Goal: Task Accomplishment & Management: Use online tool/utility

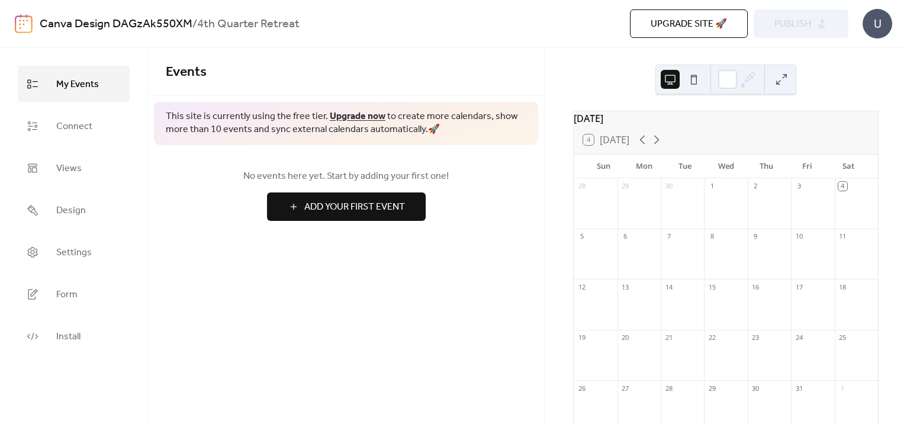
click at [324, 208] on span "Add Your First Event" at bounding box center [354, 207] width 101 height 14
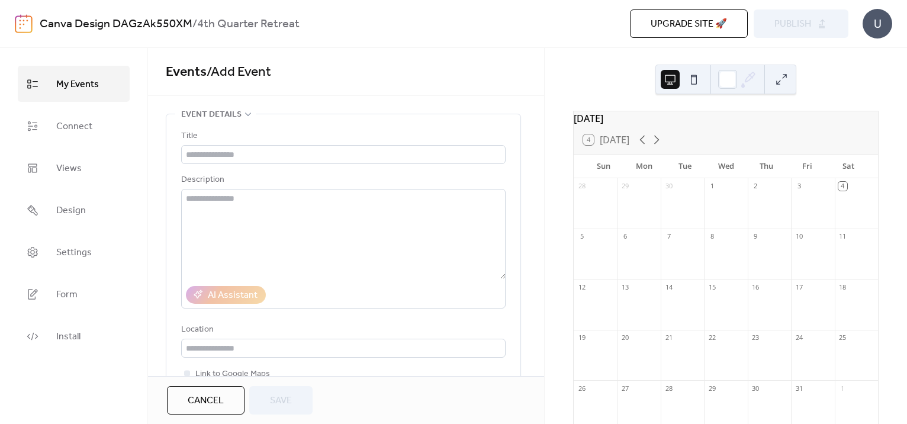
click at [768, 324] on div at bounding box center [769, 310] width 43 height 30
click at [768, 323] on div at bounding box center [769, 310] width 43 height 30
click at [75, 127] on span "Connect" at bounding box center [74, 126] width 36 height 18
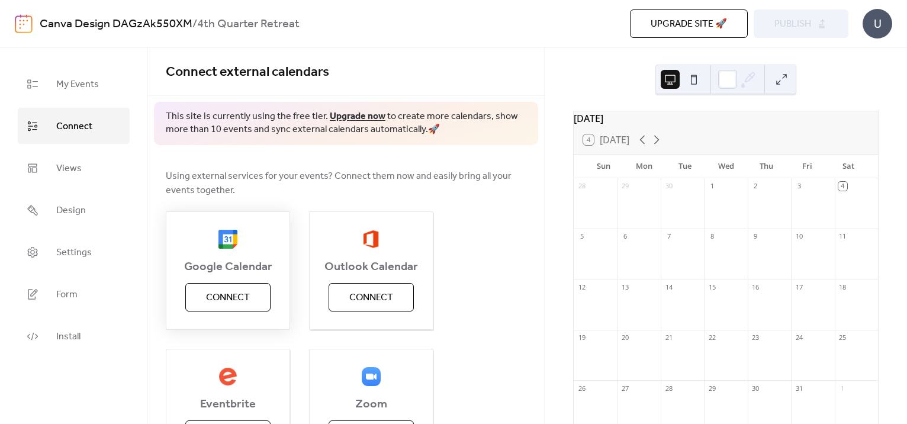
click at [219, 303] on span "Connect" at bounding box center [228, 298] width 44 height 14
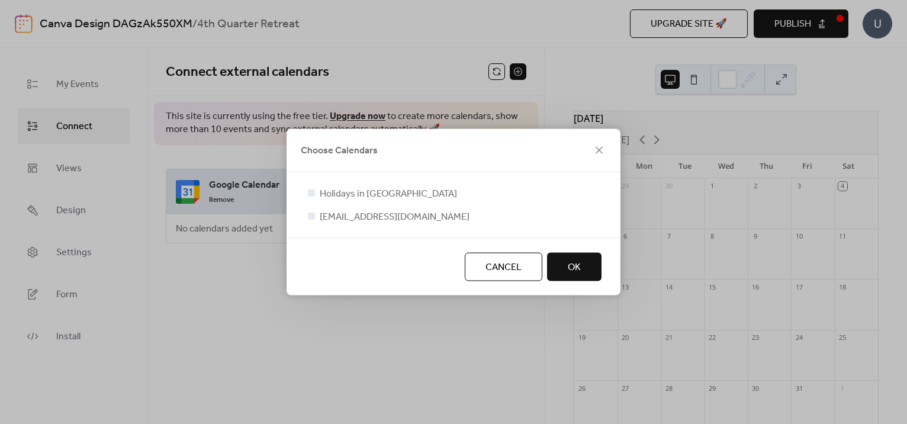
click at [574, 265] on span "OK" at bounding box center [574, 267] width 13 height 14
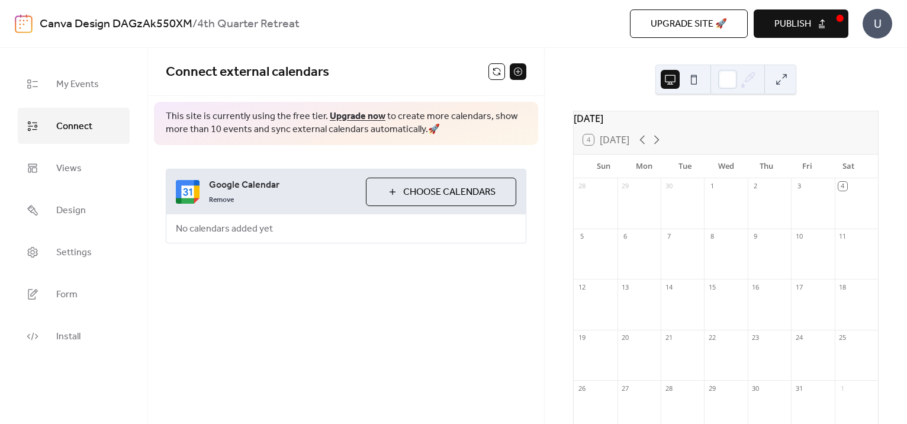
click at [468, 189] on span "Choose Calendars" at bounding box center [449, 192] width 92 height 14
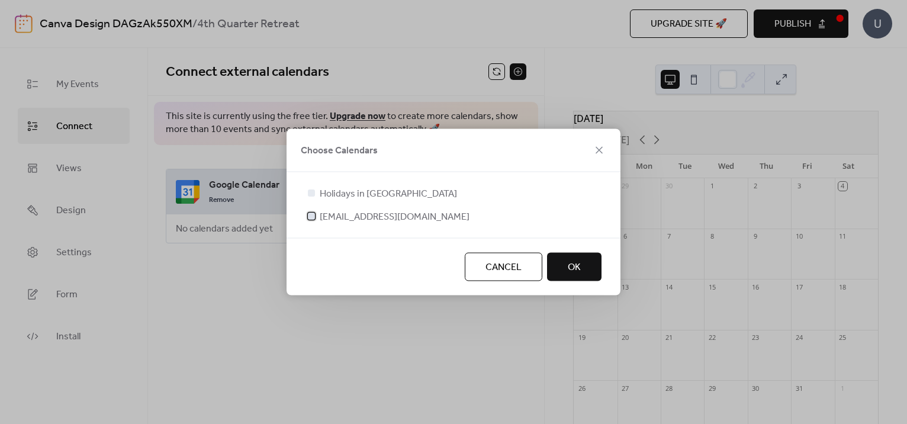
click at [342, 217] on span "[EMAIL_ADDRESS][DOMAIN_NAME]" at bounding box center [395, 217] width 150 height 14
click at [587, 272] on button "OK" at bounding box center [574, 267] width 54 height 28
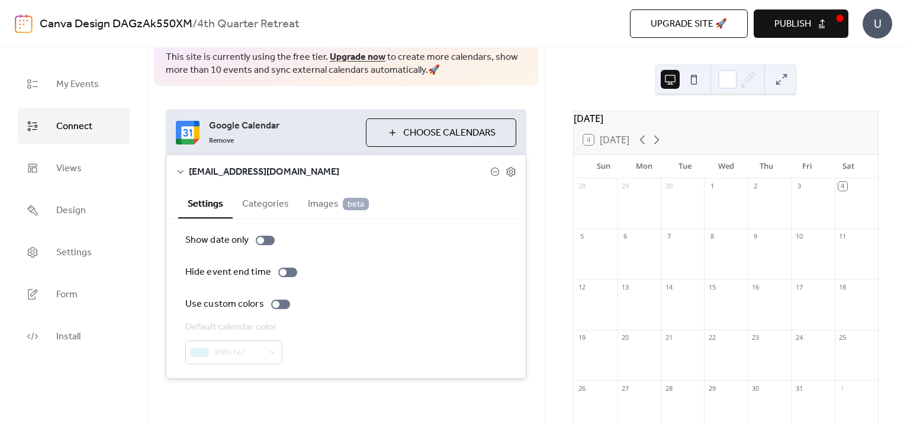
scroll to position [60, 0]
click at [276, 300] on div at bounding box center [280, 302] width 19 height 9
click at [76, 173] on span "Views" at bounding box center [68, 168] width 25 height 18
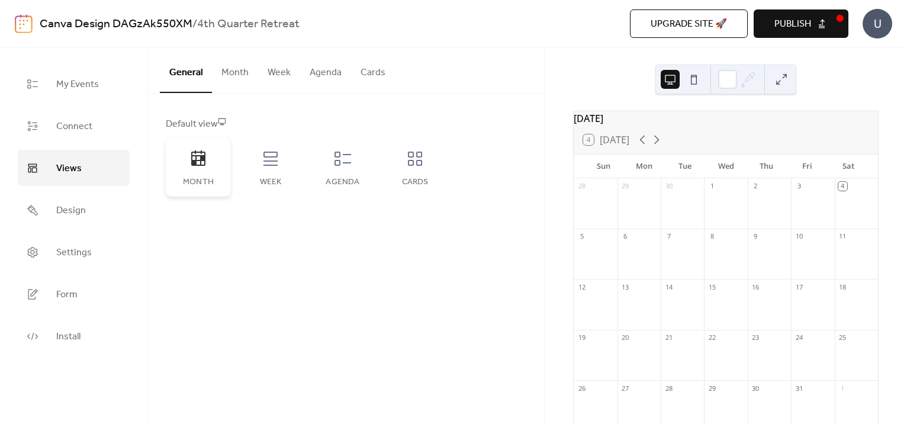
click at [197, 164] on icon at bounding box center [198, 157] width 14 height 15
click at [87, 209] on link "Design" at bounding box center [74, 210] width 112 height 36
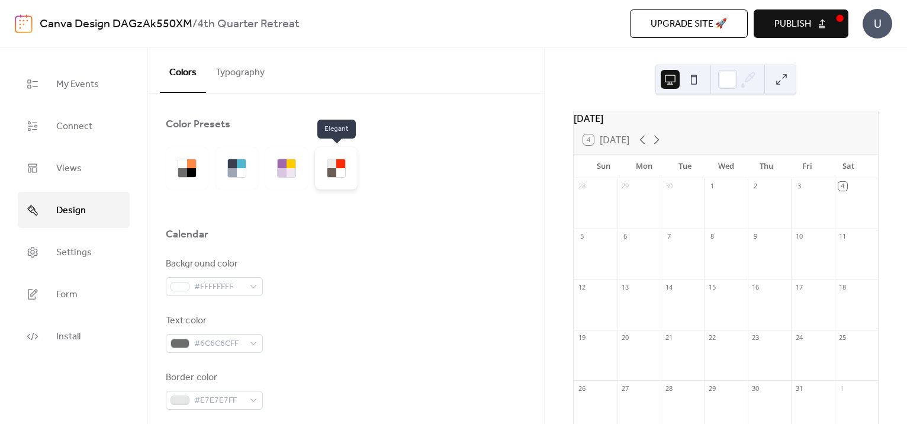
click at [335, 165] on div at bounding box center [331, 163] width 9 height 9
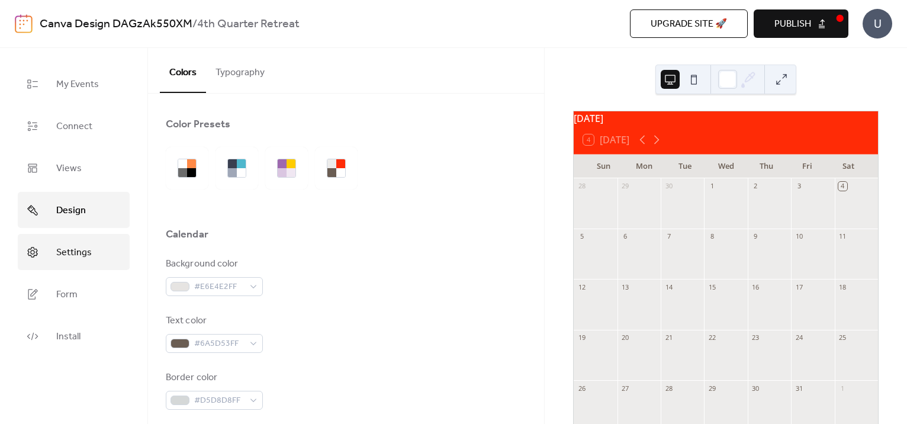
click at [85, 246] on span "Settings" at bounding box center [74, 252] width 36 height 18
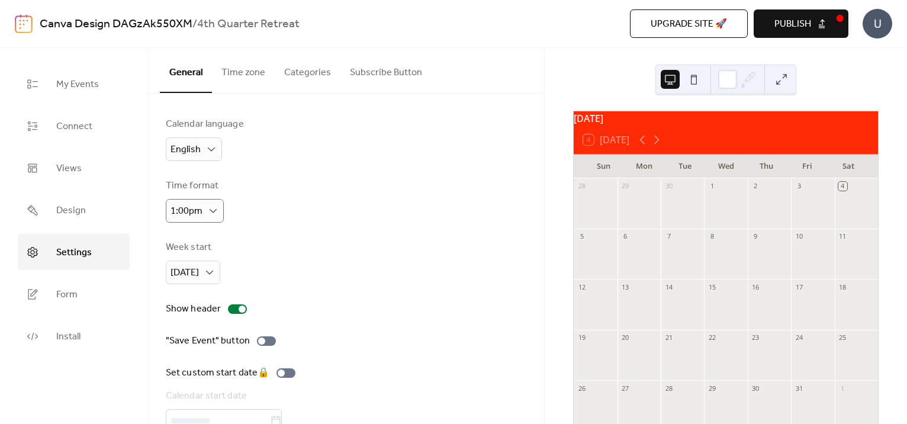
click at [265, 202] on div "Time format 1:00pm" at bounding box center [346, 201] width 361 height 44
click at [239, 73] on button "Time zone" at bounding box center [243, 70] width 63 height 44
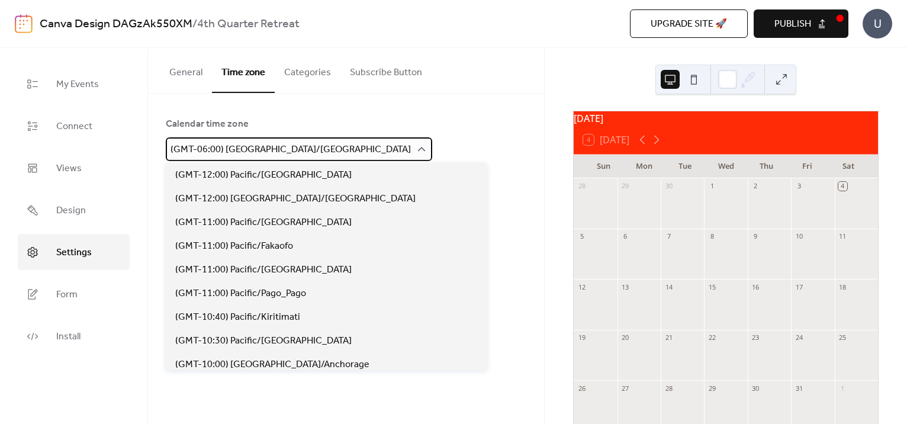
click at [416, 149] on icon at bounding box center [422, 149] width 12 height 12
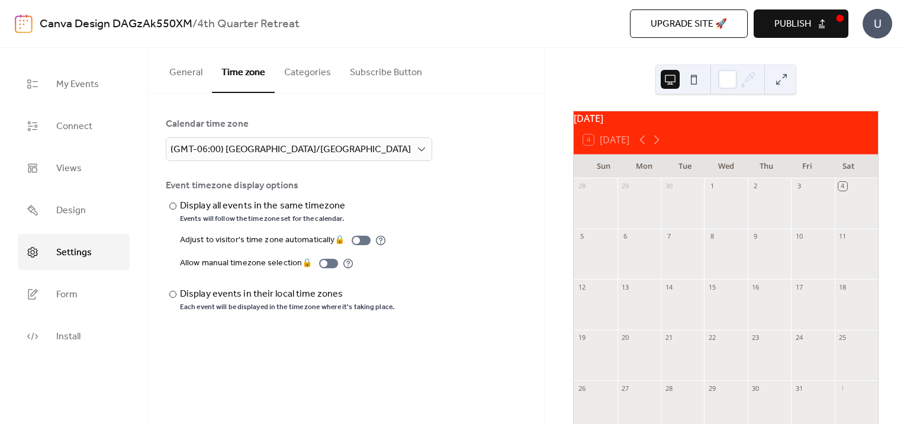
click at [321, 67] on button "Categories" at bounding box center [308, 70] width 66 height 44
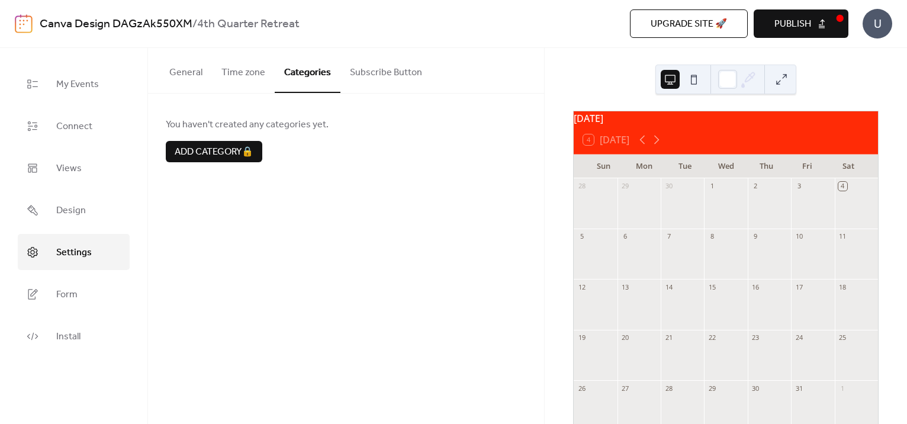
click at [362, 74] on button "Subscribe Button" at bounding box center [385, 70] width 91 height 44
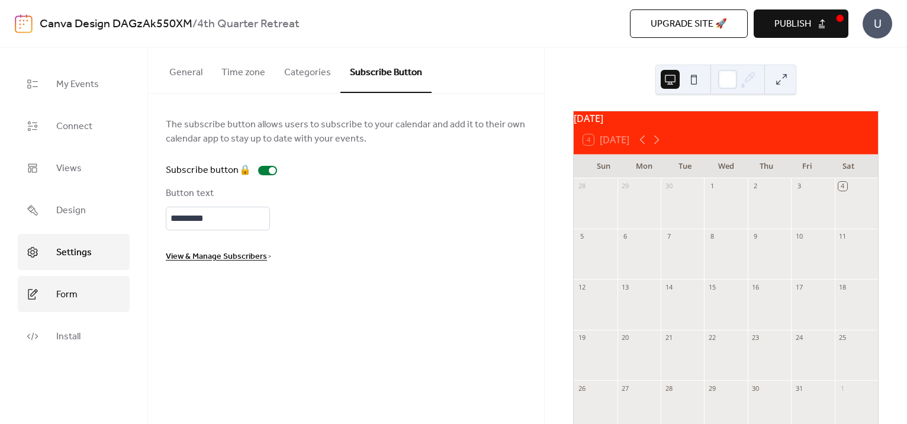
click at [62, 289] on span "Form" at bounding box center [66, 294] width 21 height 18
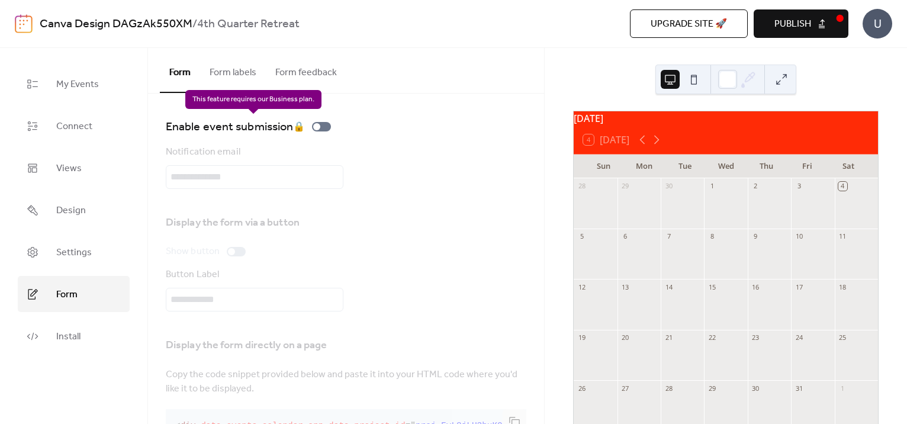
click at [321, 127] on div "Enable event submission 🔒" at bounding box center [251, 126] width 170 height 19
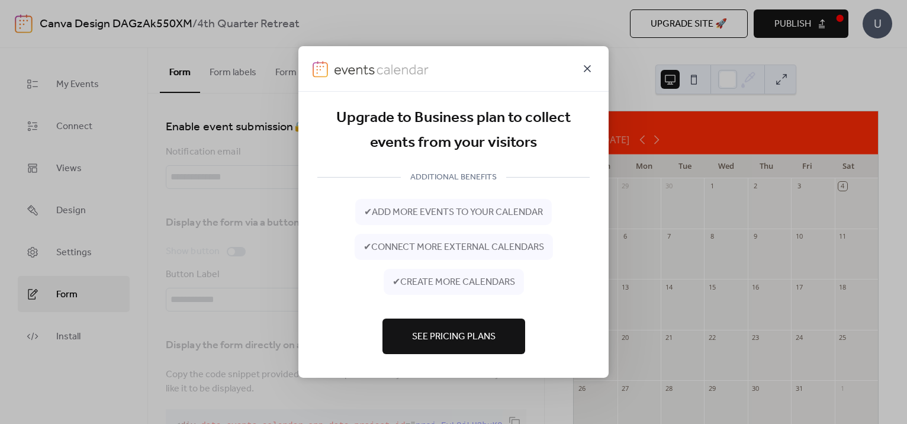
click at [587, 66] on icon at bounding box center [587, 69] width 14 height 14
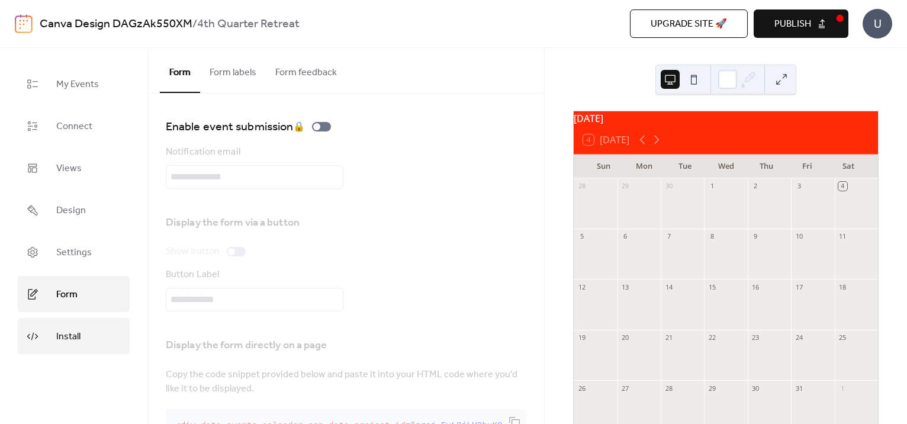
click at [65, 333] on span "Install" at bounding box center [68, 336] width 24 height 18
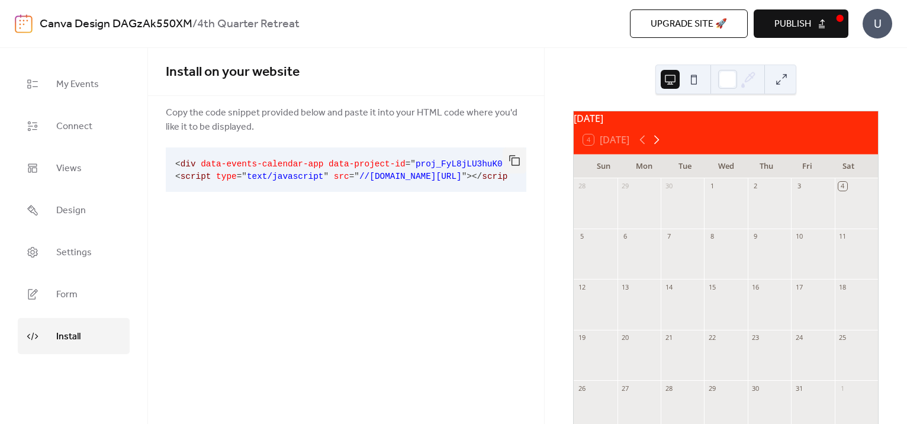
click at [658, 144] on icon at bounding box center [656, 140] width 5 height 9
click at [436, 215] on div "Install on your website Copy the code snippet provided below and paste it into …" at bounding box center [346, 134] width 396 height 172
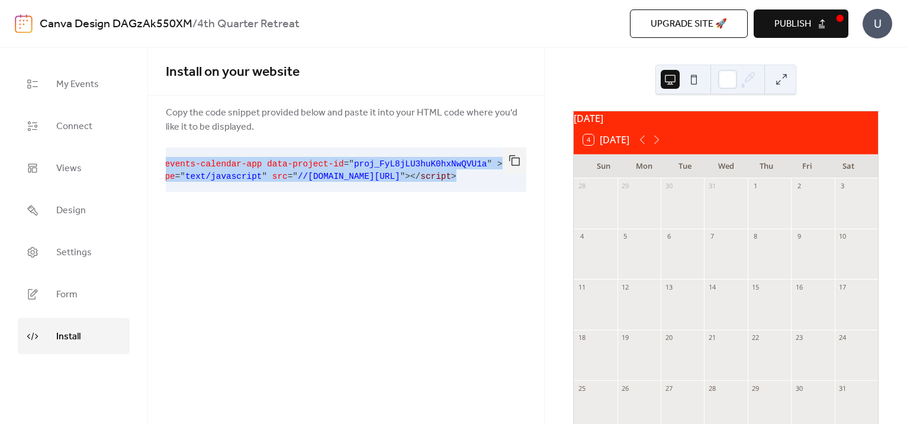
drag, startPoint x: 175, startPoint y: 163, endPoint x: 491, endPoint y: 192, distance: 316.9
click at [491, 192] on pre "< div data-events-calendar-app data-project-id = " proj_FyL8jLU3huK0hxNwQVU1a "…" at bounding box center [337, 169] width 342 height 44
drag, startPoint x: 491, startPoint y: 192, endPoint x: 499, endPoint y: 230, distance: 38.2
copy code "< div data-events-calendar-app data-project-id = " proj_FyL8jLU3huK0hxNwQVU1a "…"
